Goal: Transaction & Acquisition: Book appointment/travel/reservation

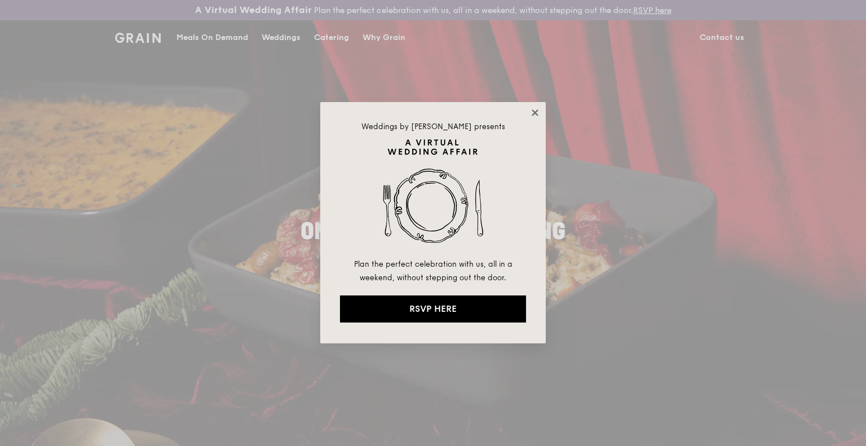
click at [530, 113] on icon at bounding box center [535, 113] width 10 height 10
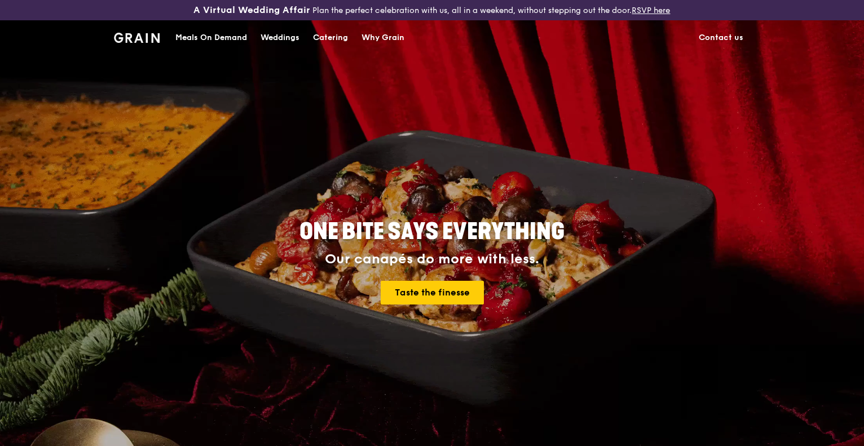
click at [347, 32] on div "Catering" at bounding box center [330, 38] width 35 height 34
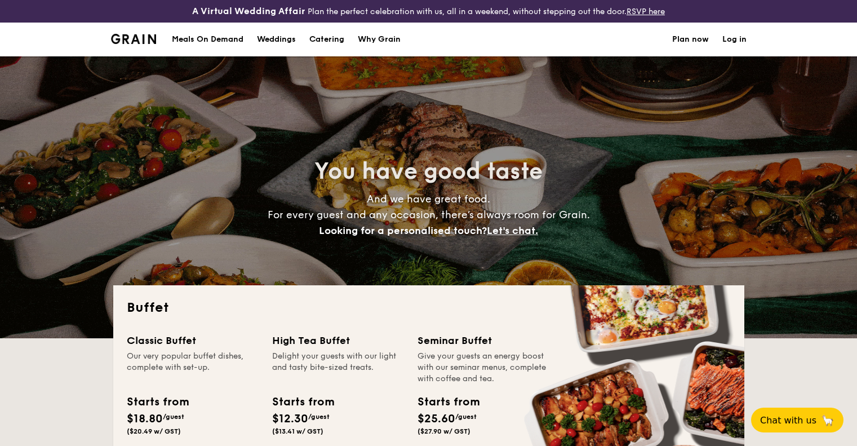
select select
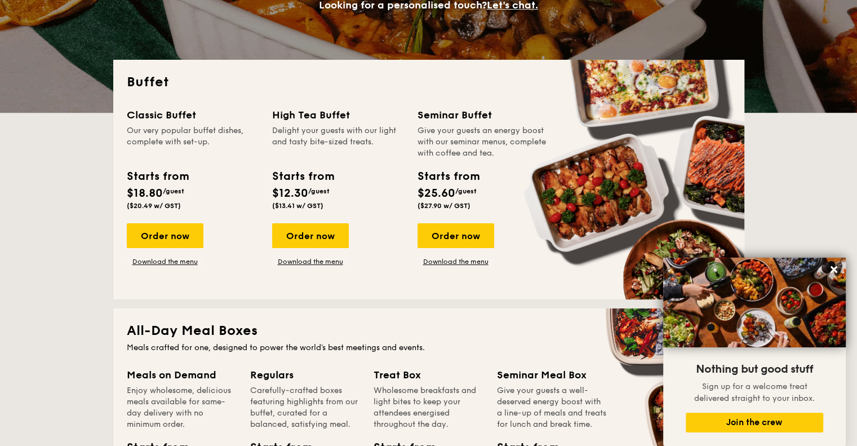
scroll to position [169, 0]
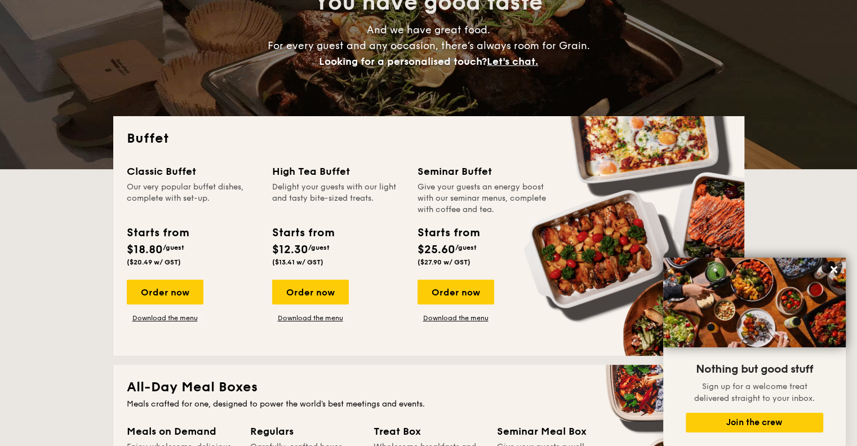
click at [516, 58] on span "Let's chat." at bounding box center [512, 61] width 51 height 12
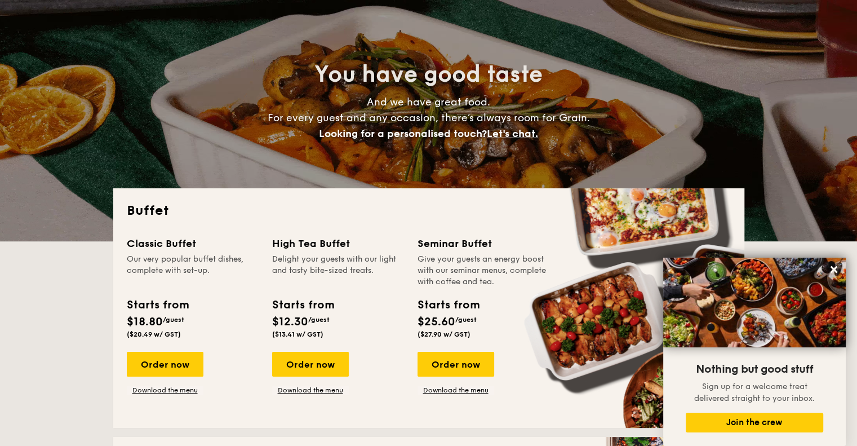
scroll to position [41, 0]
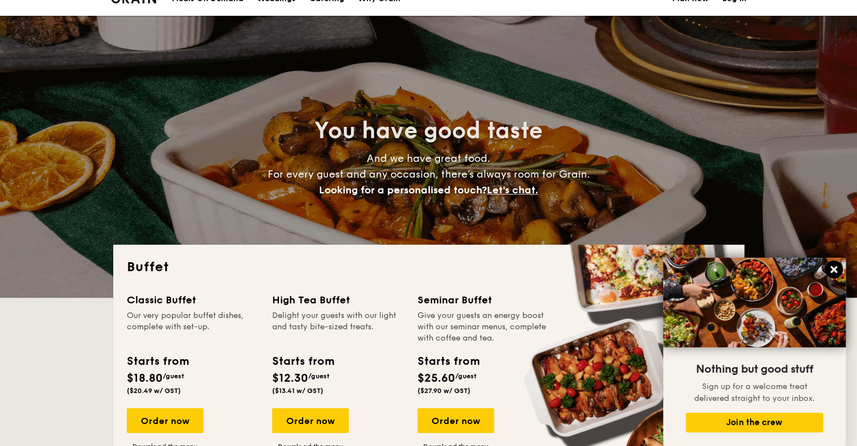
click at [832, 272] on icon at bounding box center [834, 269] width 7 height 7
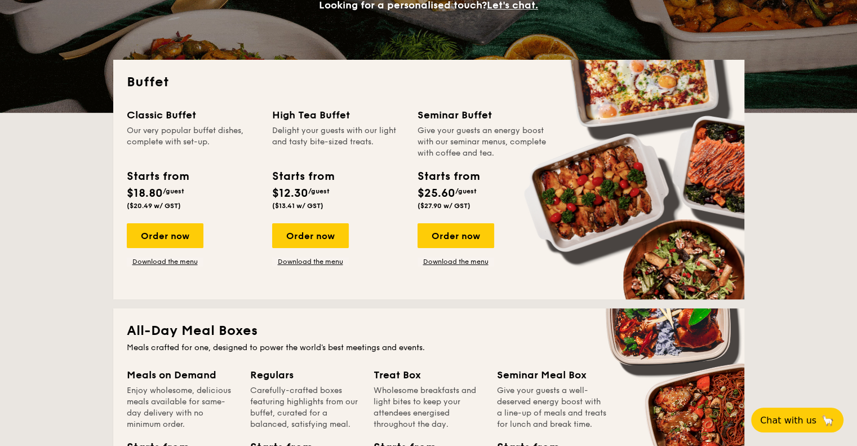
scroll to position [282, 0]
